Goal: Task Accomplishment & Management: Manage account settings

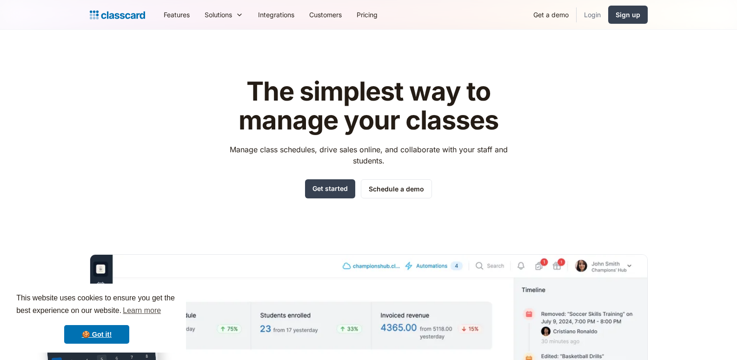
click at [594, 14] on link "Login" at bounding box center [593, 14] width 32 height 21
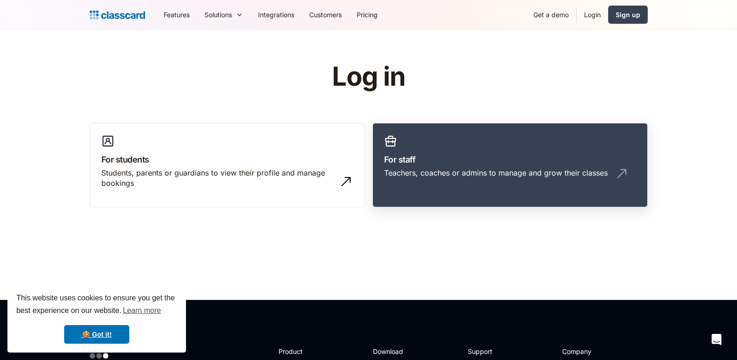
click at [381, 166] on link "For staff Teachers, coaches or admins to manage and grow their classes" at bounding box center [510, 165] width 275 height 85
